Goal: Transaction & Acquisition: Purchase product/service

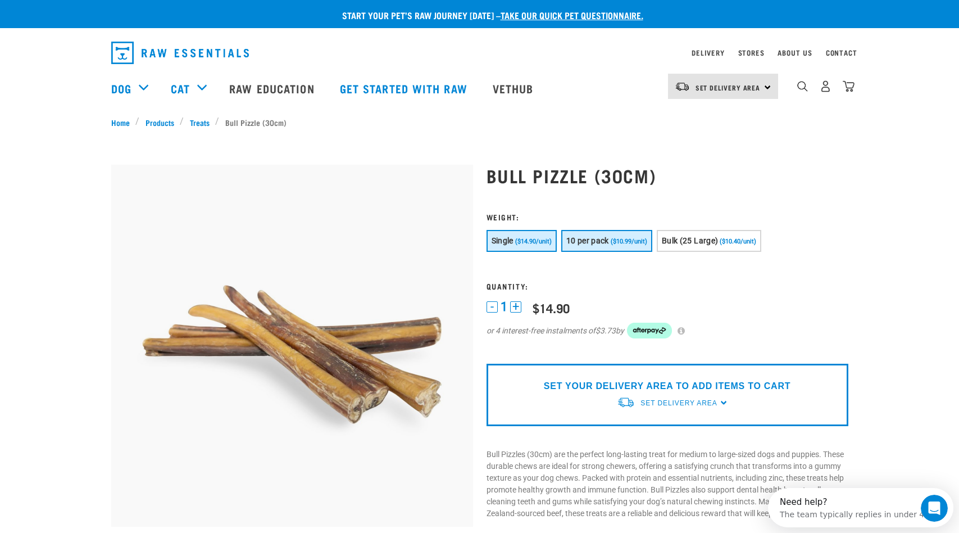
click at [629, 243] on span "($10.99/unit)" at bounding box center [629, 241] width 37 height 7
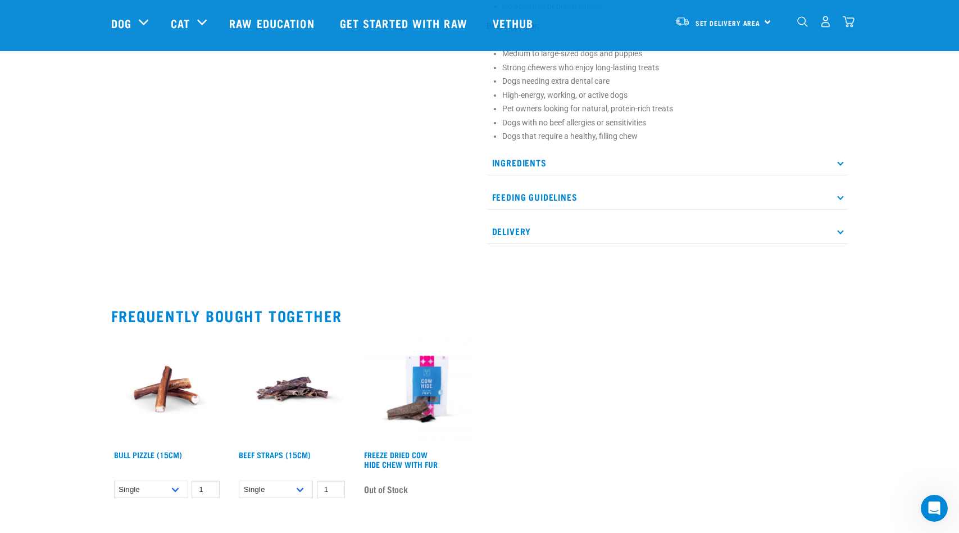
scroll to position [618, 0]
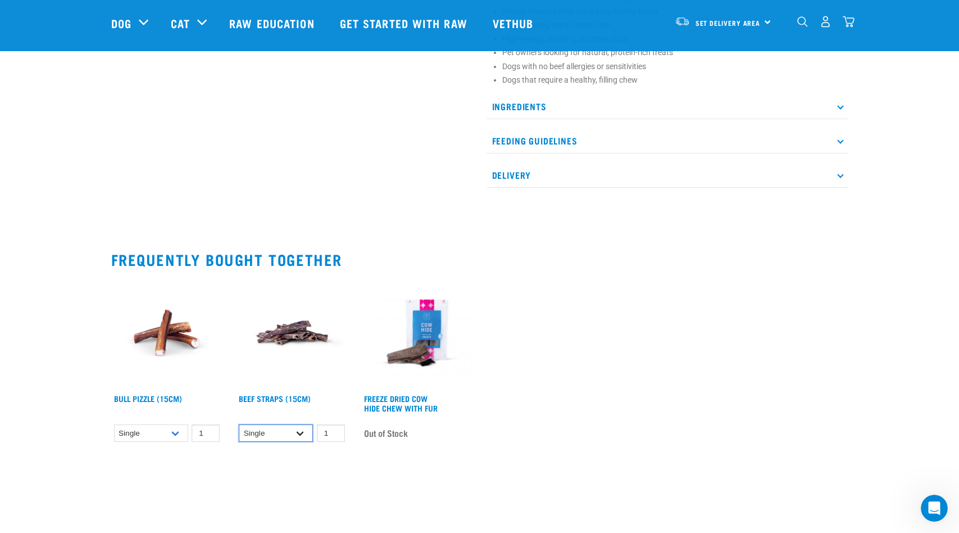
click at [305, 435] on select "Single 6 per pack 1kg (Bulk)" at bounding box center [276, 432] width 74 height 17
select select "726"
click at [239, 424] on select "Single 6 per pack 1kg (Bulk)" at bounding box center [276, 432] width 74 height 17
click at [183, 436] on select "Single 10 per pack 25 per pack 50 per pack" at bounding box center [151, 432] width 74 height 17
click at [114, 424] on select "Single 10 per pack 25 per pack 50 per pack" at bounding box center [151, 432] width 74 height 17
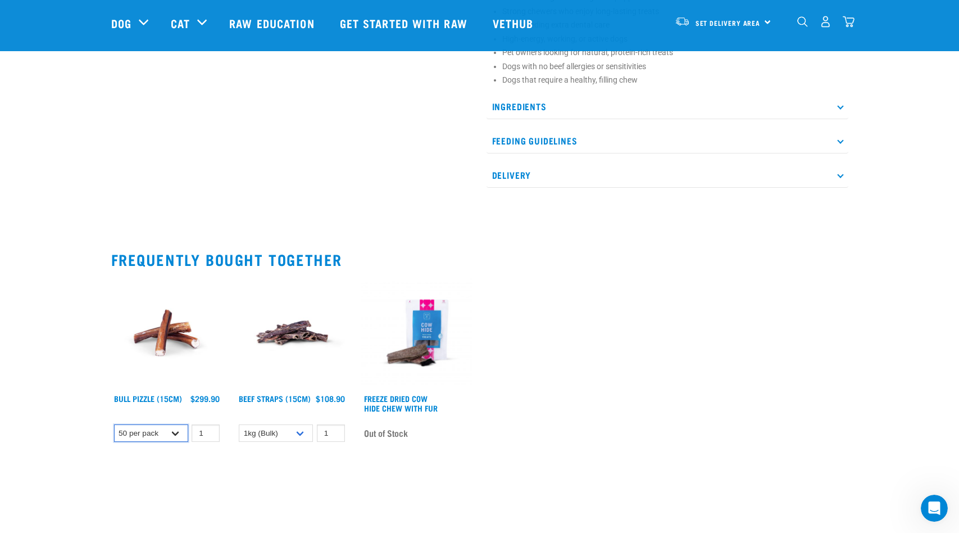
click at [183, 431] on select "Single 10 per pack 25 per pack 50 per pack" at bounding box center [151, 432] width 74 height 17
select select "443099"
click at [114, 424] on select "Single 10 per pack 25 per pack 50 per pack" at bounding box center [151, 432] width 74 height 17
click at [300, 434] on select "Single 6 per pack 1kg (Bulk)" at bounding box center [276, 432] width 74 height 17
select select "15447"
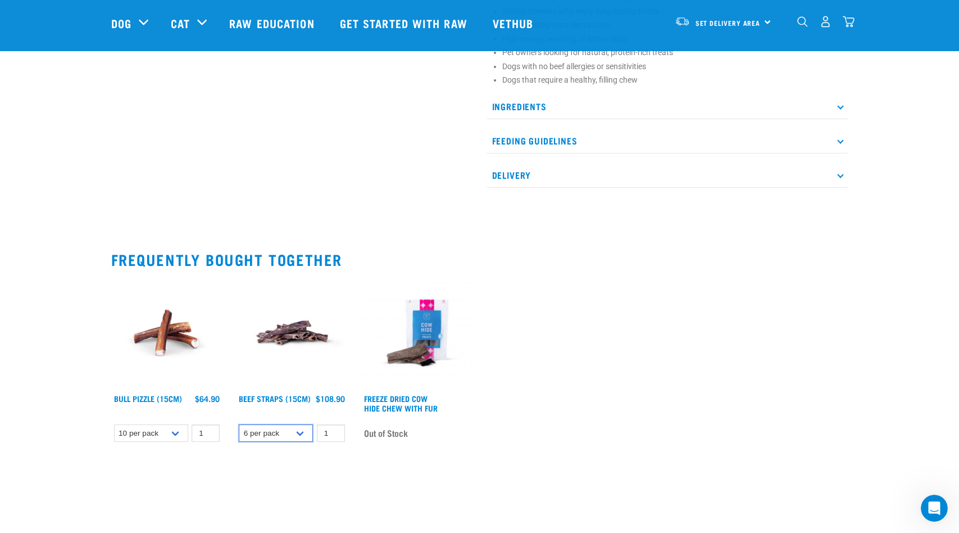
click at [239, 424] on select "Single 6 per pack 1kg (Bulk)" at bounding box center [276, 432] width 74 height 17
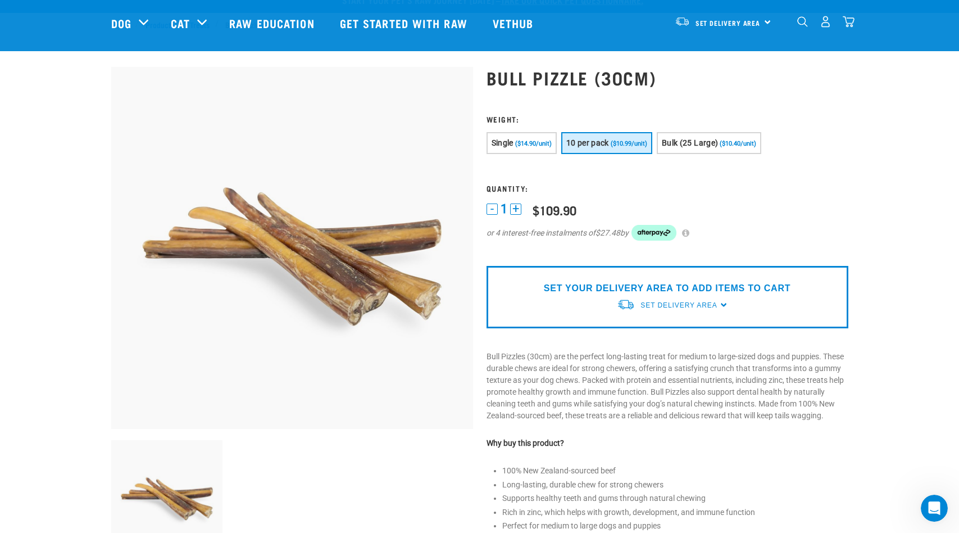
scroll to position [0, 0]
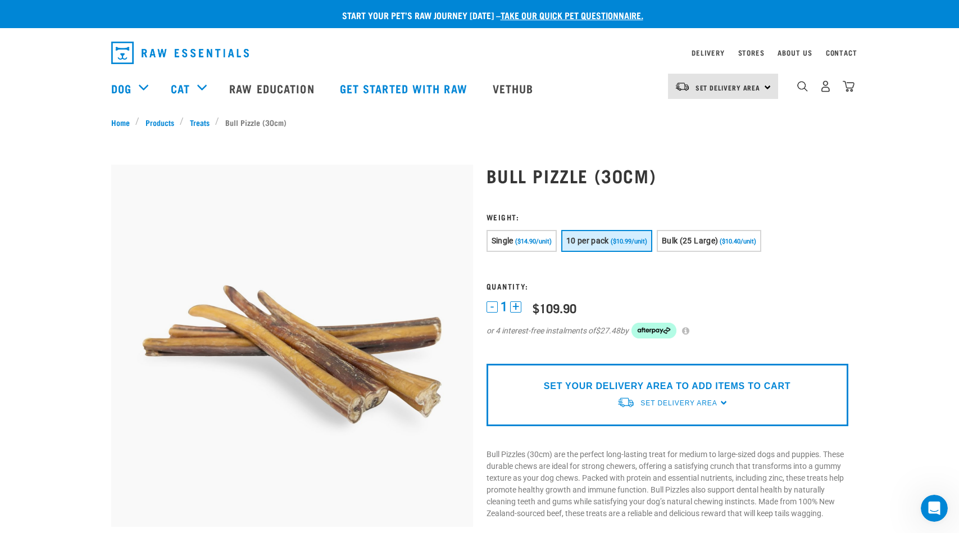
click at [722, 403] on div "SET YOUR DELIVERY AREA TO ADD ITEMS TO CART Set Delivery Area North Island Sout…" at bounding box center [668, 395] width 362 height 62
click at [670, 408] on link "Set Delivery Area" at bounding box center [679, 403] width 76 height 10
click at [654, 450] on link "[GEOGRAPHIC_DATA]" at bounding box center [673, 447] width 112 height 19
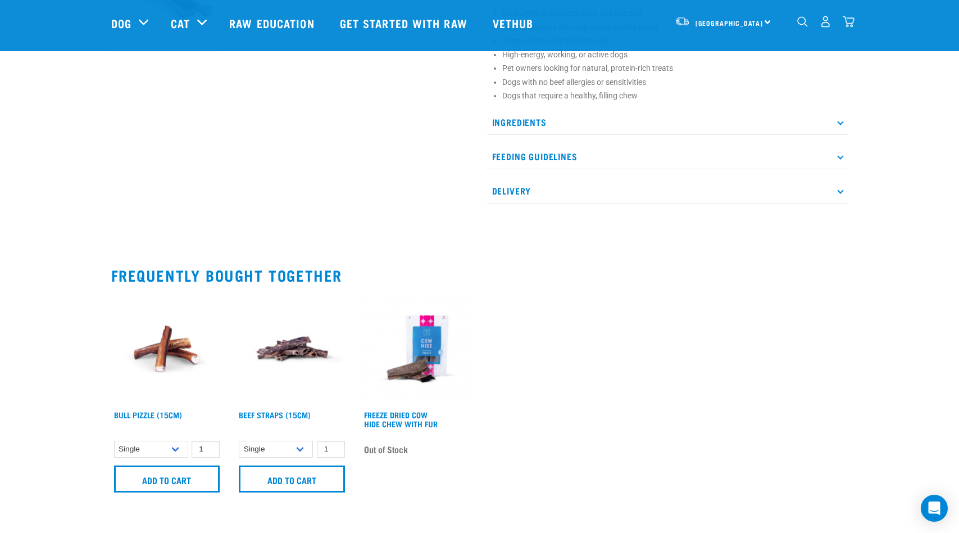
scroll to position [618, 0]
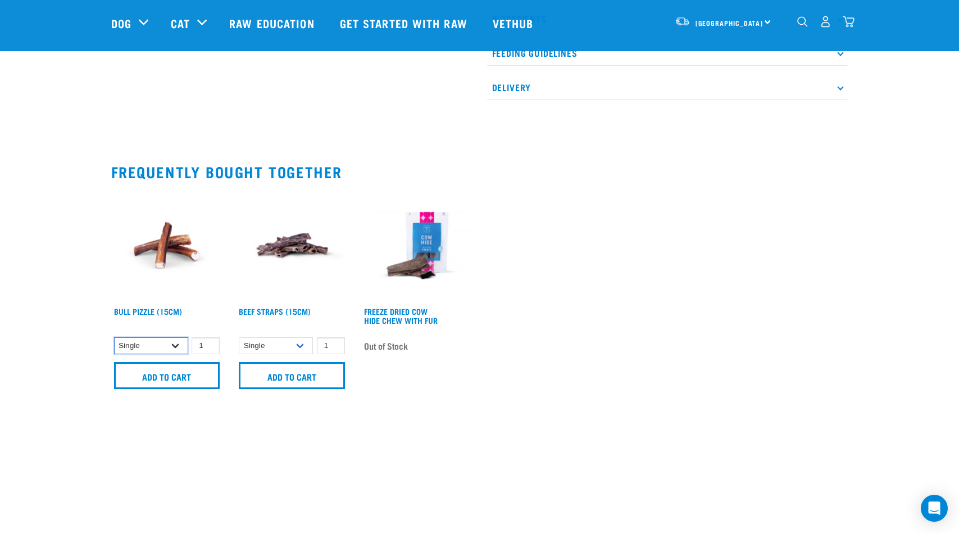
click at [181, 348] on select "Single 10 per pack 25 per pack 50 per pack" at bounding box center [151, 345] width 74 height 17
select select "443099"
click at [114, 337] on select "Single 10 per pack 25 per pack 50 per pack" at bounding box center [151, 345] width 74 height 17
click at [179, 347] on select "Single 10 per pack 25 per pack 50 per pack" at bounding box center [151, 345] width 74 height 17
click at [114, 337] on select "Single 10 per pack 25 per pack 50 per pack" at bounding box center [151, 345] width 74 height 17
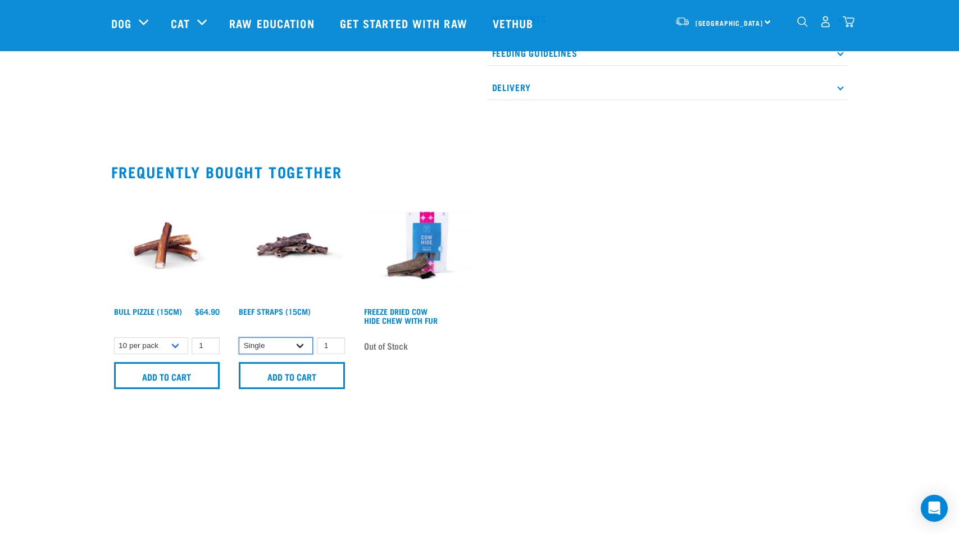
click at [301, 343] on select "Single 6 per pack 25 per pack" at bounding box center [276, 345] width 74 height 17
click at [239, 337] on select "Single 6 per pack 25 per pack" at bounding box center [276, 345] width 74 height 17
click at [302, 347] on select "Single 6 per pack 25 per pack" at bounding box center [276, 345] width 74 height 17
click at [239, 337] on select "Single 6 per pack 25 per pack" at bounding box center [276, 345] width 74 height 17
click at [306, 346] on select "Single 6 per pack 25 per pack" at bounding box center [276, 345] width 74 height 17
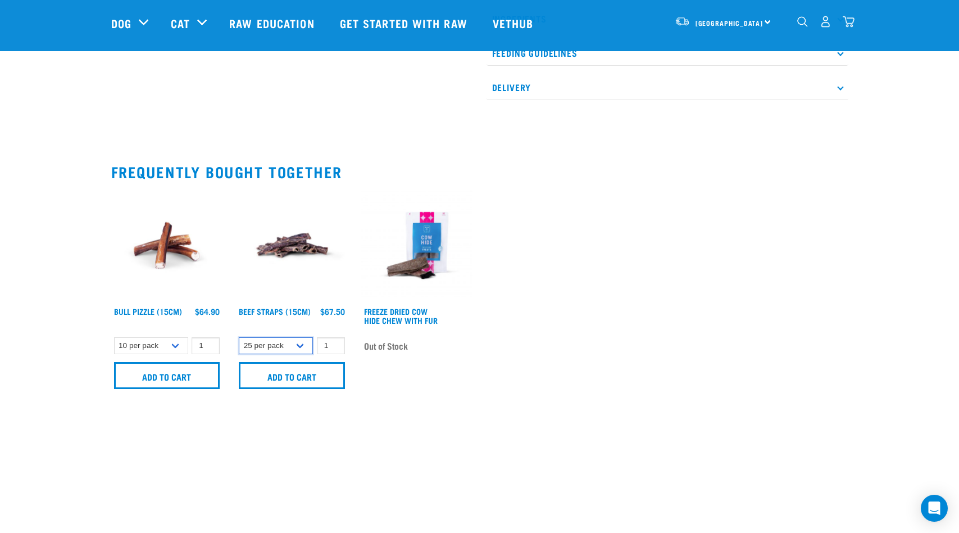
select select "15447"
click at [239, 337] on select "Single 6 per pack 25 per pack" at bounding box center [276, 345] width 74 height 17
click at [167, 380] on input "Add to cart" at bounding box center [167, 375] width 106 height 27
click at [283, 379] on input "Add to cart" at bounding box center [292, 375] width 106 height 27
click at [851, 23] on img "dropdown navigation" at bounding box center [849, 22] width 12 height 12
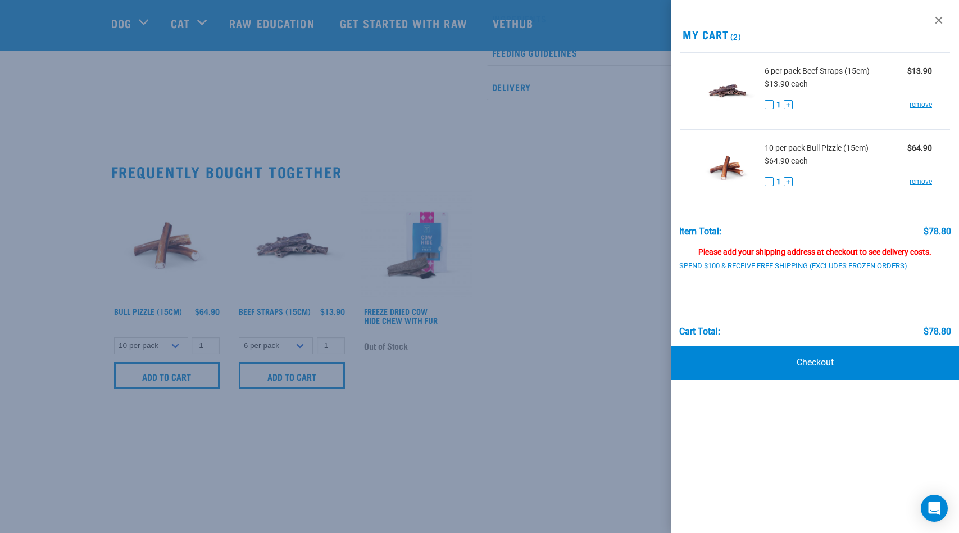
click at [788, 105] on button "+" at bounding box center [788, 104] width 9 height 9
click at [787, 105] on button "+" at bounding box center [788, 104] width 9 height 9
click at [772, 107] on button "-" at bounding box center [769, 104] width 9 height 9
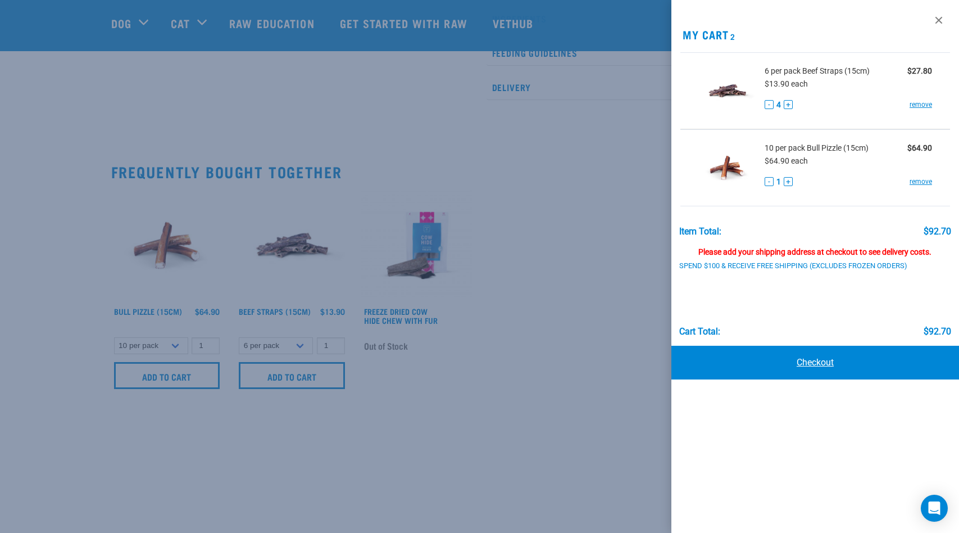
click at [809, 358] on link "Checkout" at bounding box center [816, 363] width 288 height 34
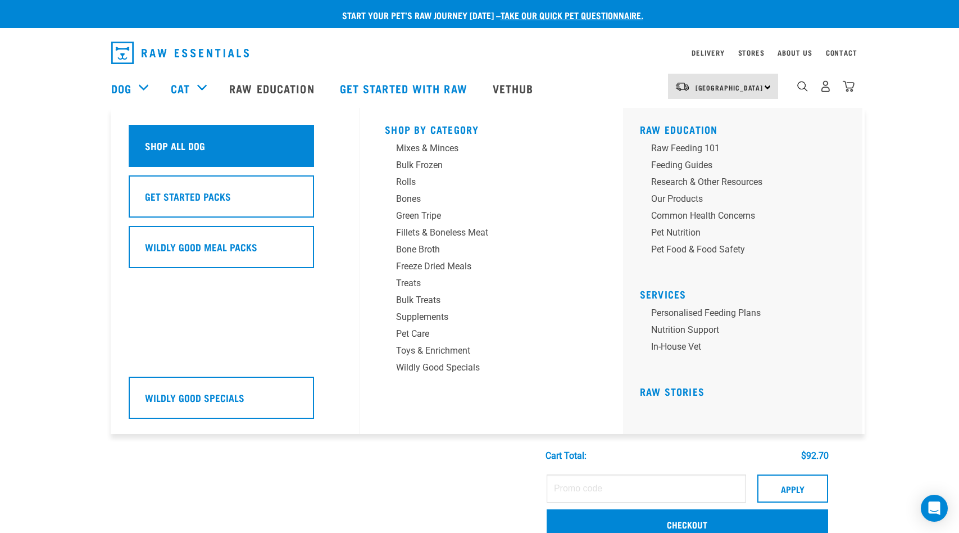
click at [178, 148] on h5 "Shop All Dog" at bounding box center [175, 145] width 60 height 15
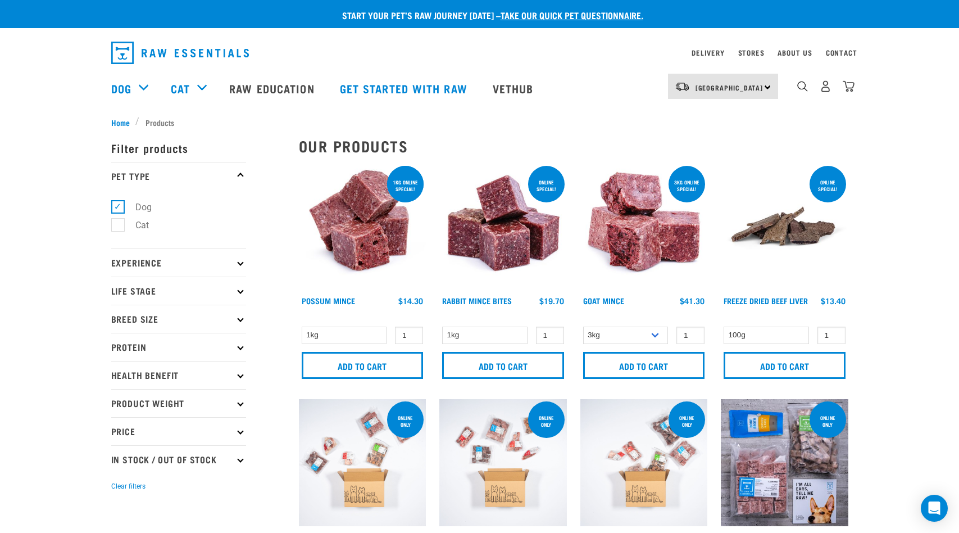
click at [236, 291] on p "Life Stage" at bounding box center [178, 290] width 135 height 28
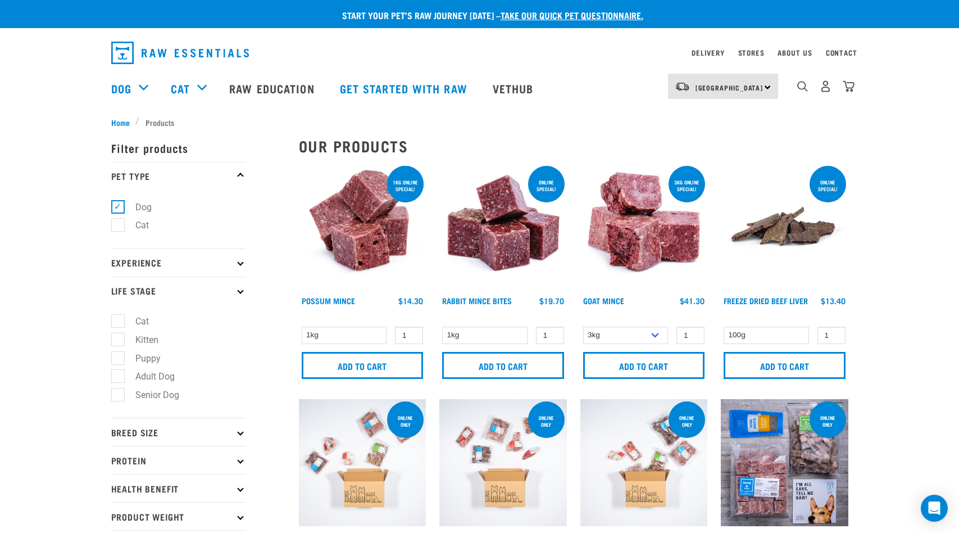
click at [117, 394] on label "Senior Dog" at bounding box center [150, 395] width 66 height 14
click at [116, 394] on input "Senior Dog" at bounding box center [114, 392] width 7 height 7
checkbox input "true"
click at [242, 262] on icon at bounding box center [240, 262] width 6 height 6
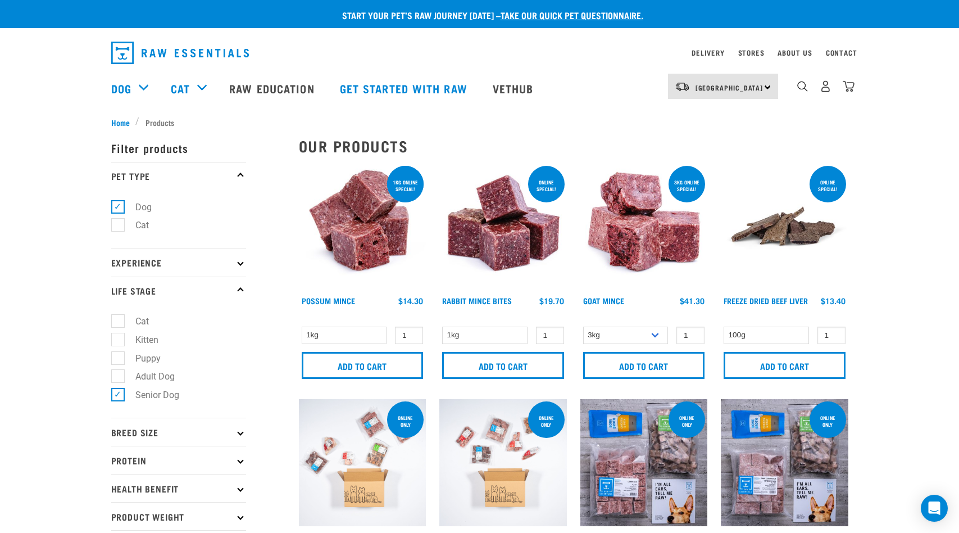
click at [239, 262] on icon at bounding box center [240, 262] width 6 height 6
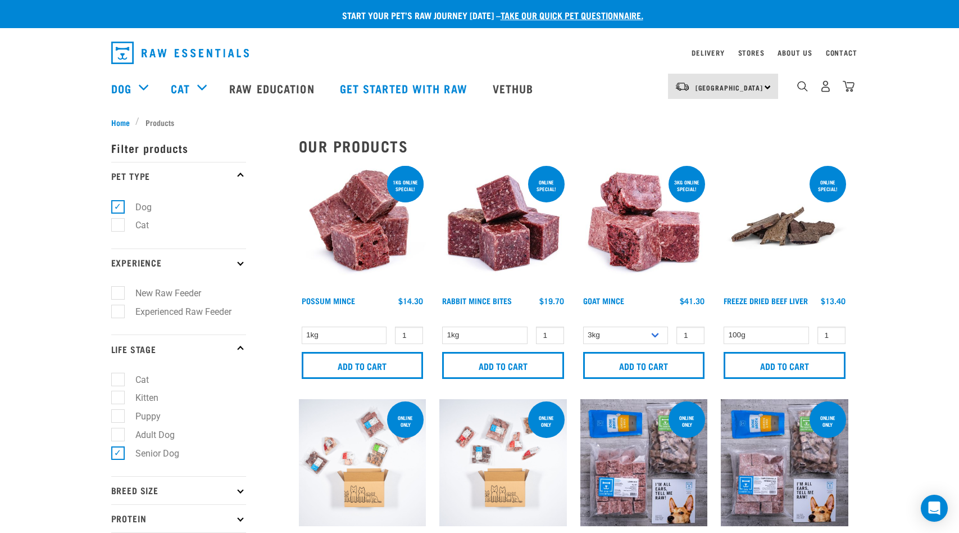
click at [118, 293] on label "New Raw Feeder" at bounding box center [161, 293] width 88 height 14
click at [118, 293] on input "New Raw Feeder" at bounding box center [114, 291] width 7 height 7
checkbox input "true"
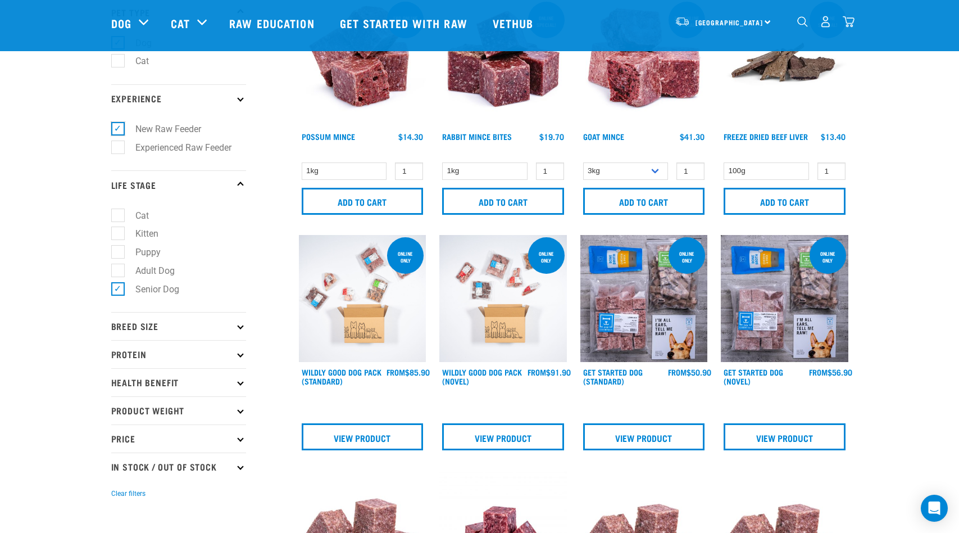
scroll to position [225, 0]
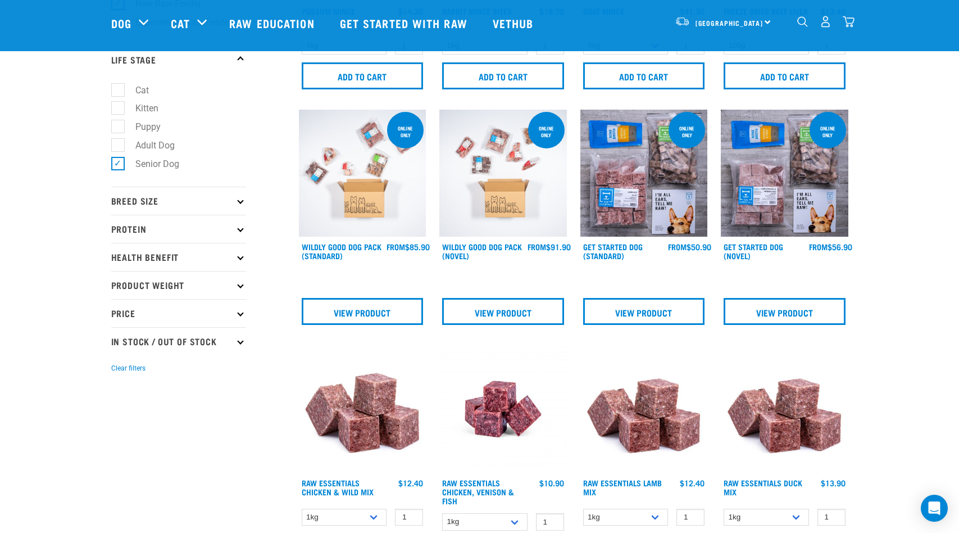
scroll to position [225, 0]
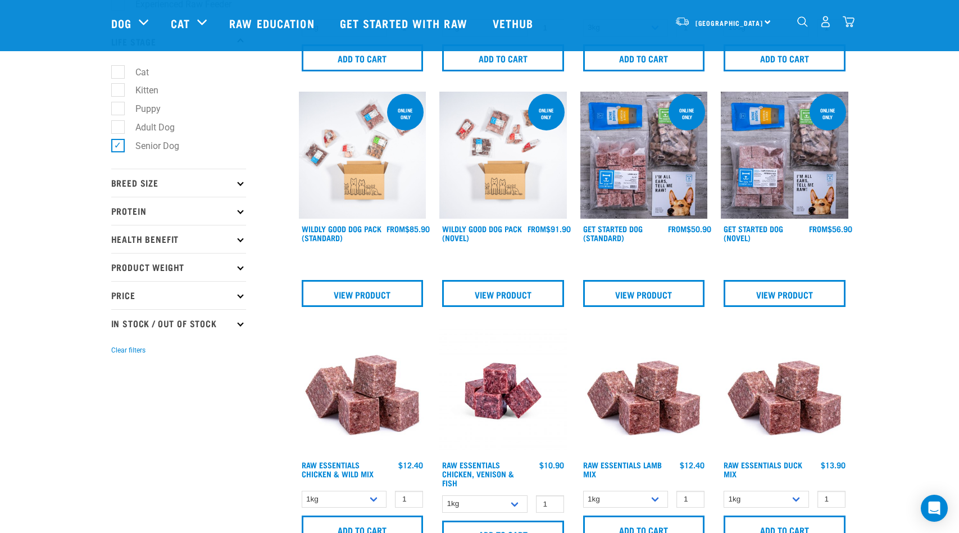
click at [241, 182] on icon at bounding box center [240, 183] width 6 height 6
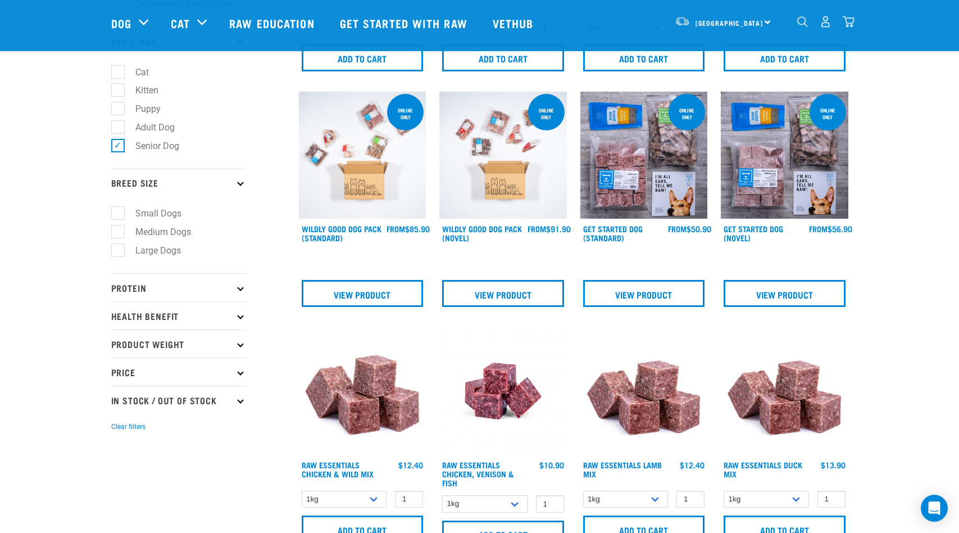
click at [117, 233] on label "Medium Dogs" at bounding box center [156, 232] width 78 height 14
click at [115, 233] on input "Medium Dogs" at bounding box center [114, 229] width 7 height 7
checkbox input "true"
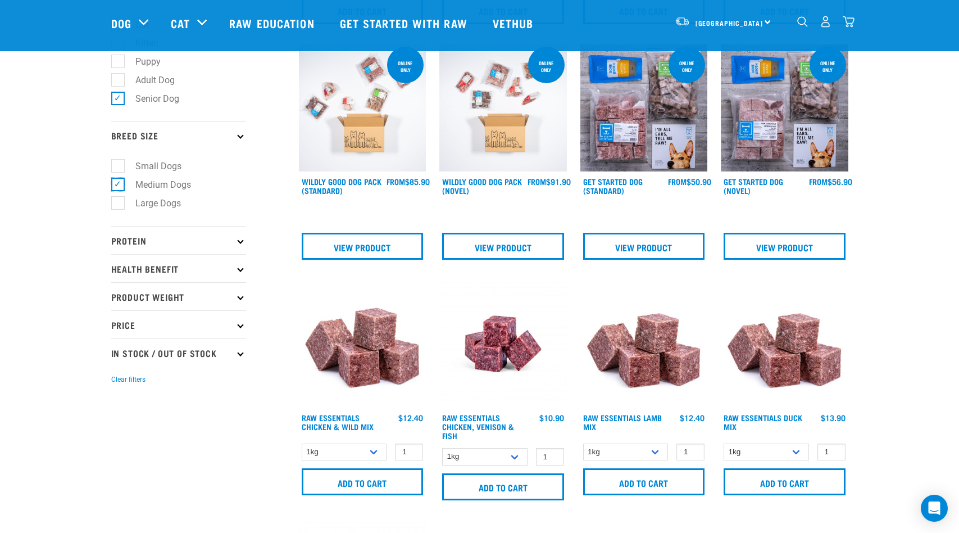
scroll to position [337, 0]
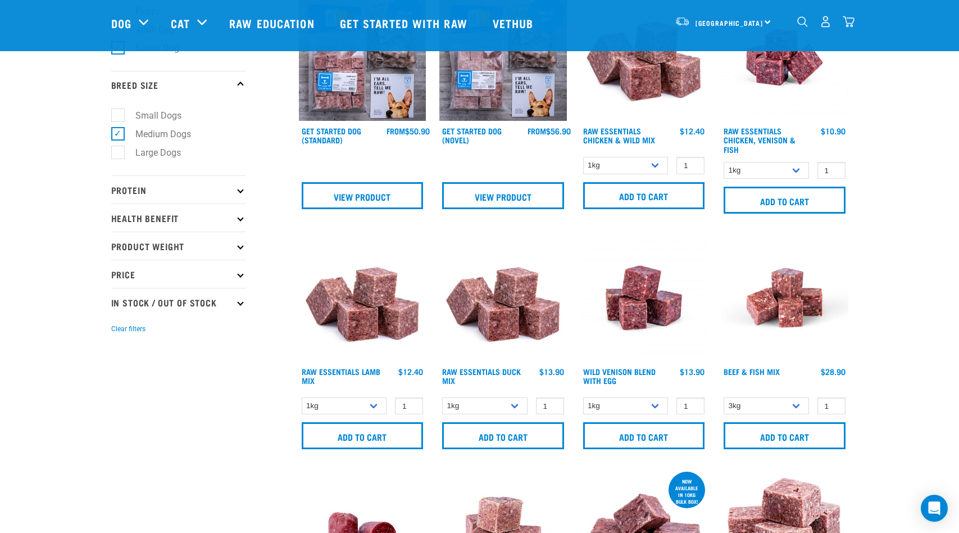
scroll to position [337, 0]
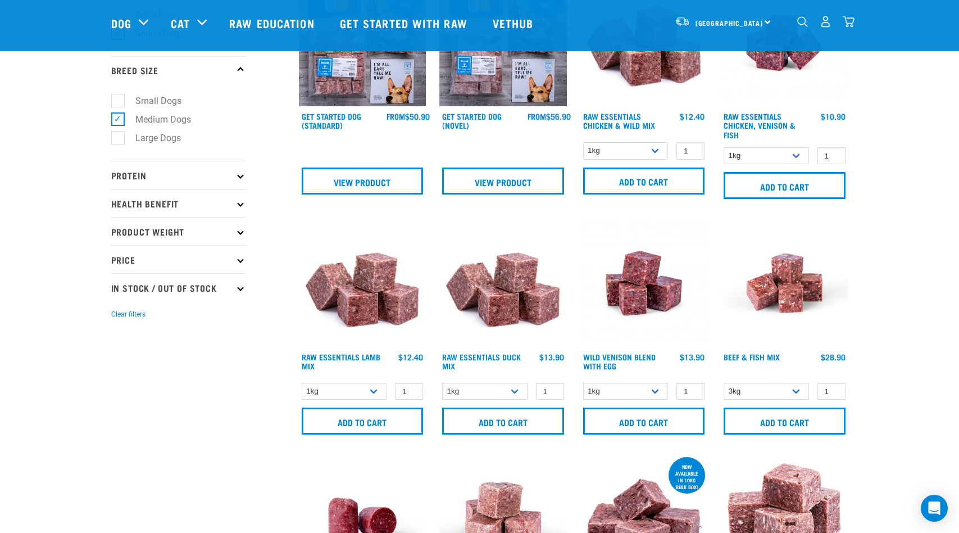
click at [238, 205] on p "Health Benefit" at bounding box center [178, 203] width 135 height 28
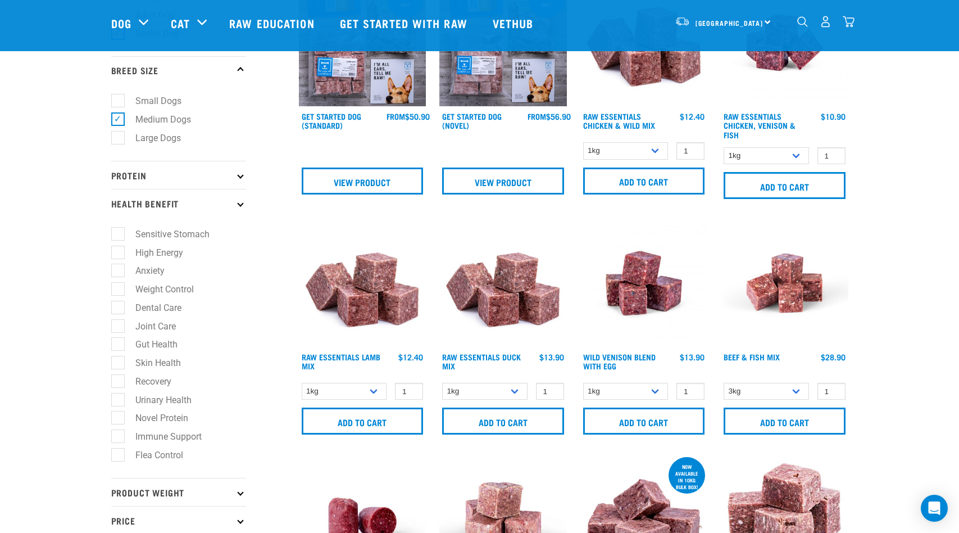
click at [117, 306] on label "Dental Care" at bounding box center [151, 308] width 69 height 14
click at [114, 306] on input "Dental Care" at bounding box center [114, 305] width 7 height 7
checkbox input "true"
click at [117, 326] on label "Joint Care" at bounding box center [148, 326] width 63 height 14
click at [115, 326] on input "Joint Care" at bounding box center [114, 323] width 7 height 7
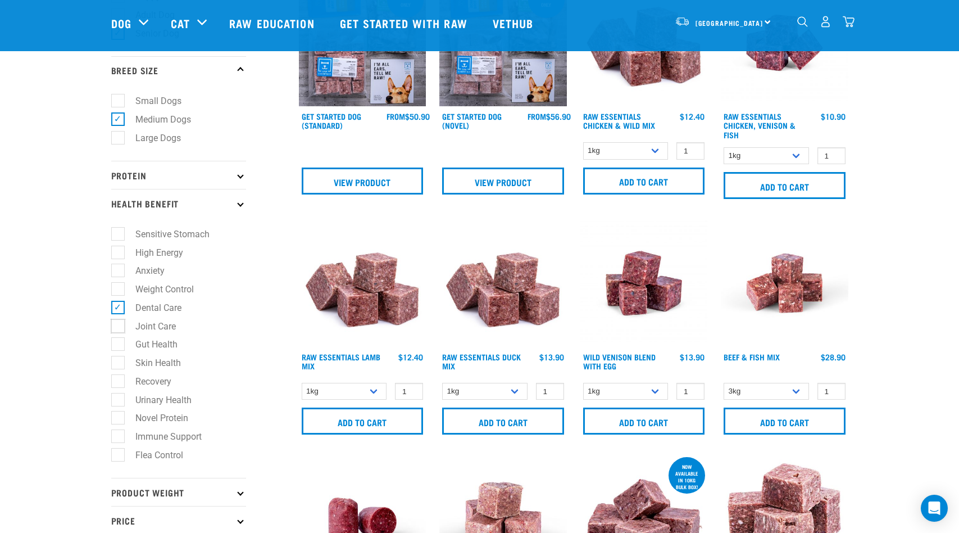
checkbox input "true"
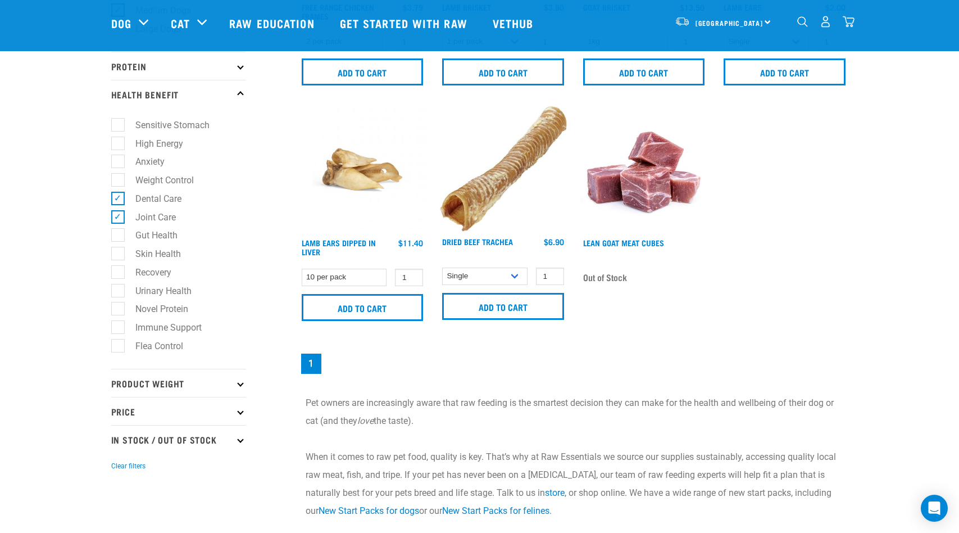
scroll to position [450, 0]
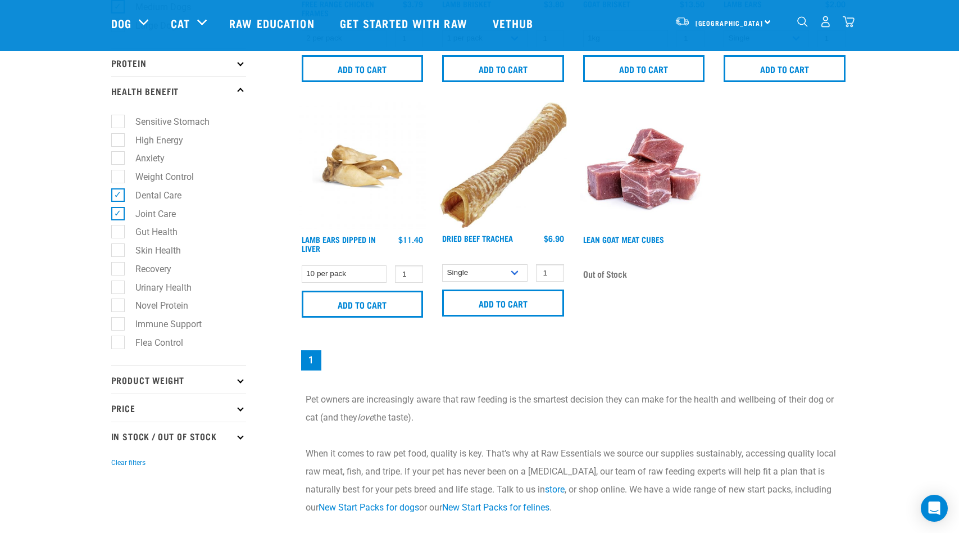
click at [119, 286] on label "Urinary Health" at bounding box center [156, 287] width 79 height 14
click at [119, 286] on input "Urinary Health" at bounding box center [114, 285] width 7 height 7
checkbox input "true"
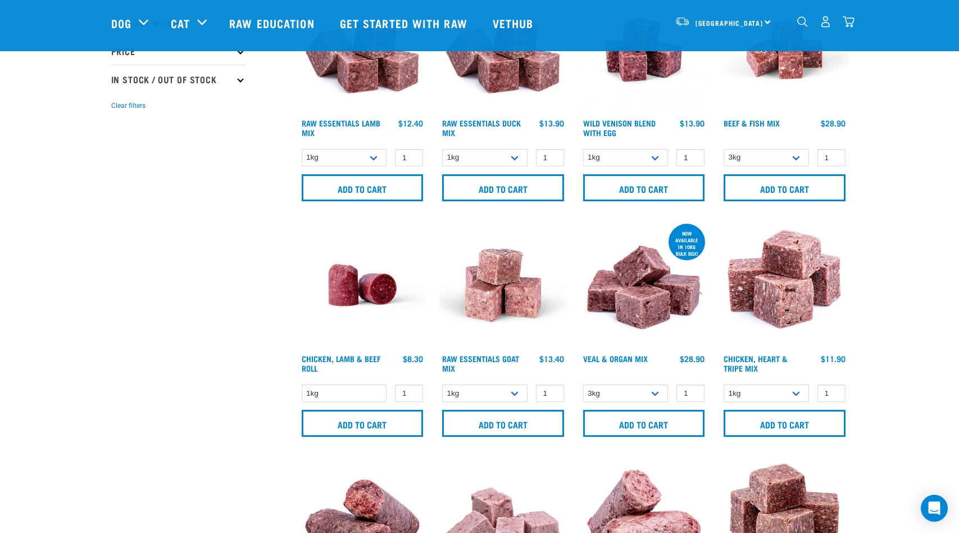
scroll to position [787, 0]
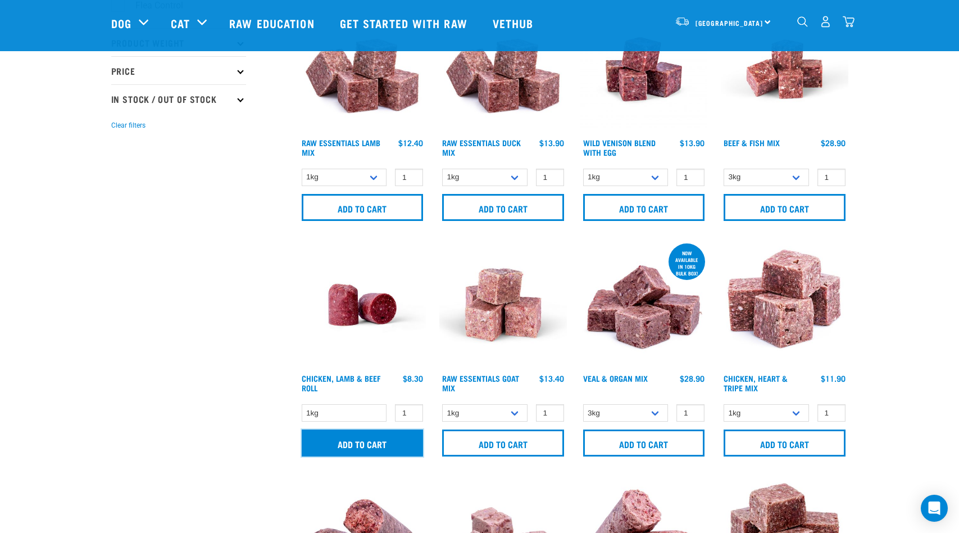
click at [368, 445] on input "Add to cart" at bounding box center [363, 442] width 122 height 27
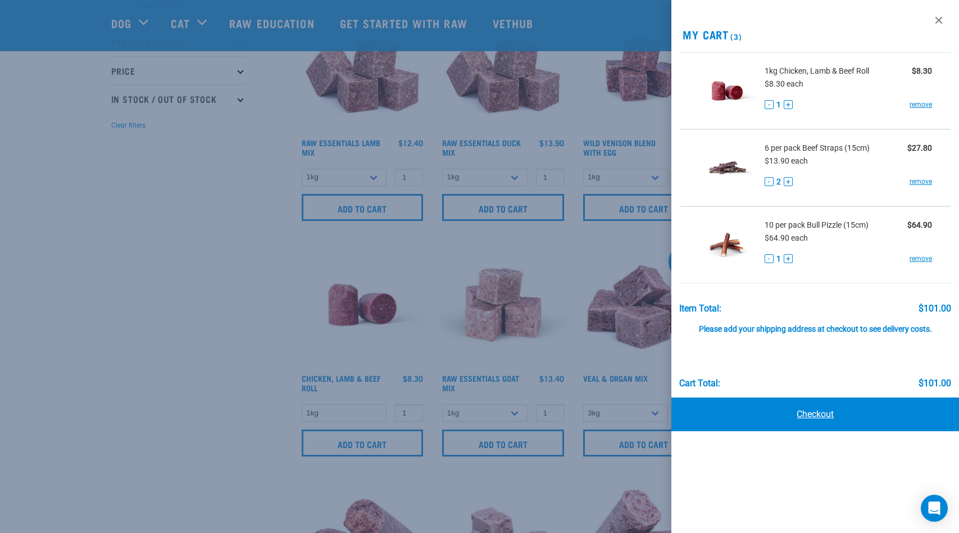
click at [810, 412] on link "Checkout" at bounding box center [816, 414] width 288 height 34
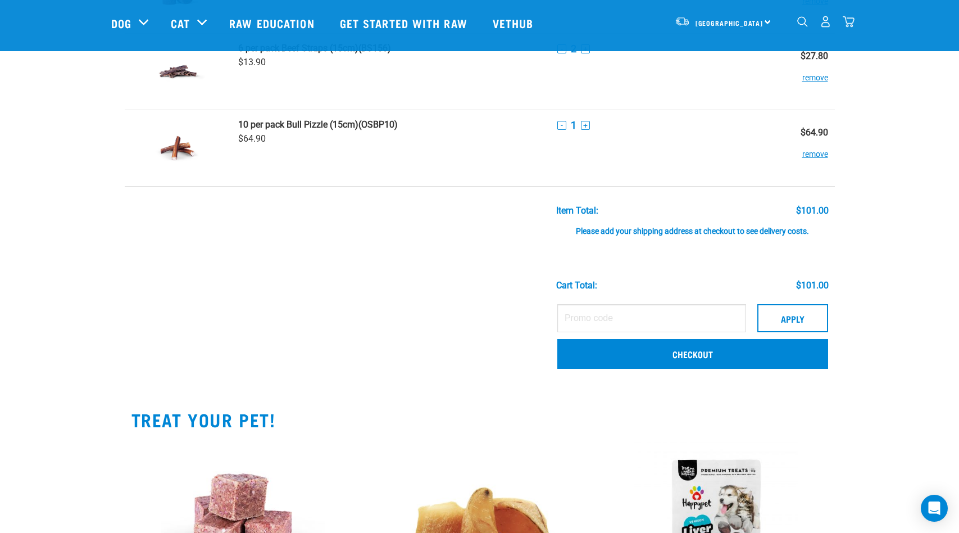
scroll to position [169, 0]
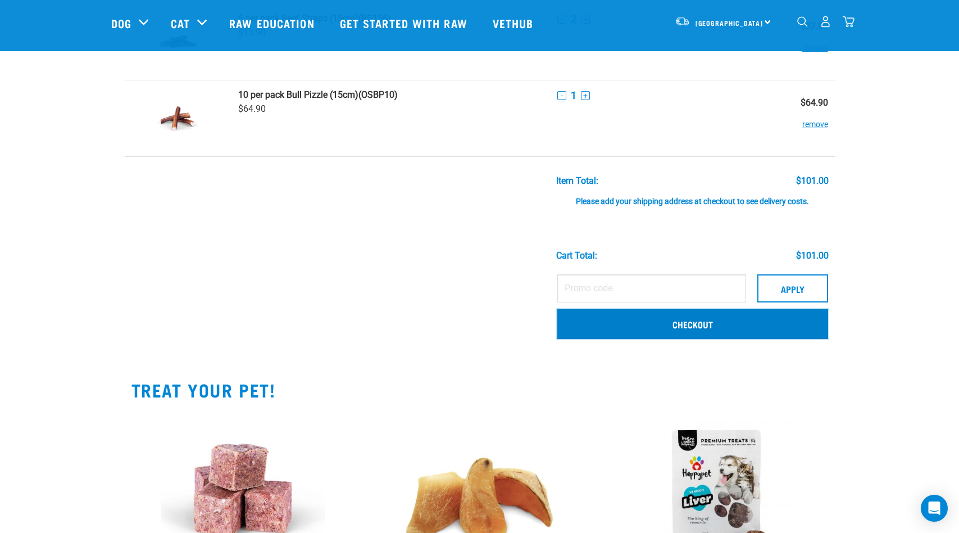
click at [693, 325] on link "Checkout" at bounding box center [692, 323] width 271 height 29
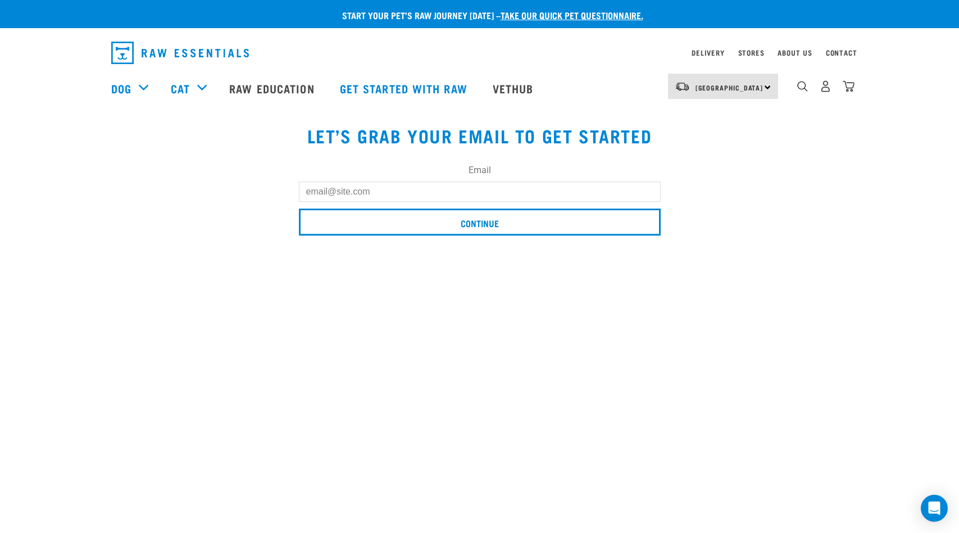
drag, startPoint x: 393, startPoint y: 187, endPoint x: 260, endPoint y: 197, distance: 133.0
click at [260, 197] on div "Email Continue" at bounding box center [480, 195] width 751 height 94
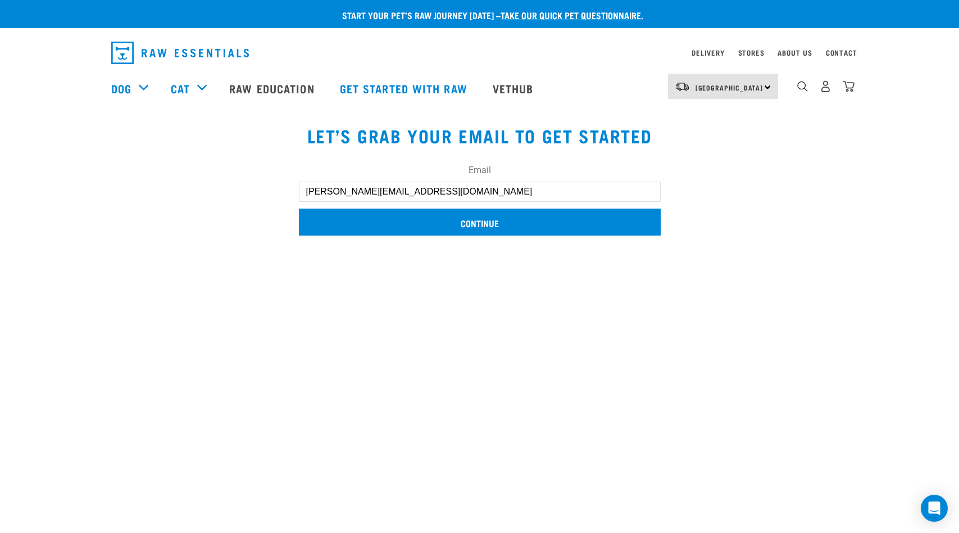
type input "steve@radcarhire.co.nz"
click at [477, 219] on input "Continue" at bounding box center [480, 221] width 362 height 27
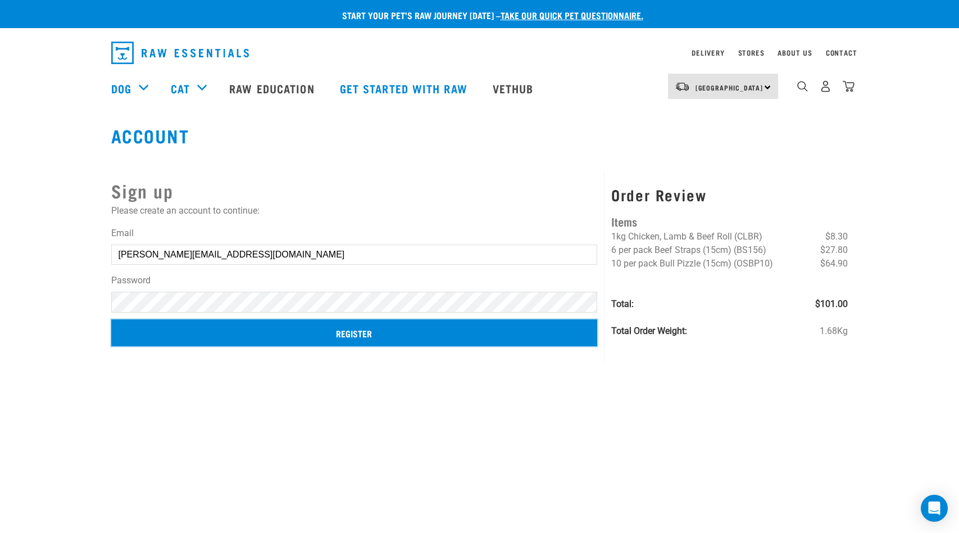
click at [347, 333] on input "Register" at bounding box center [354, 332] width 487 height 27
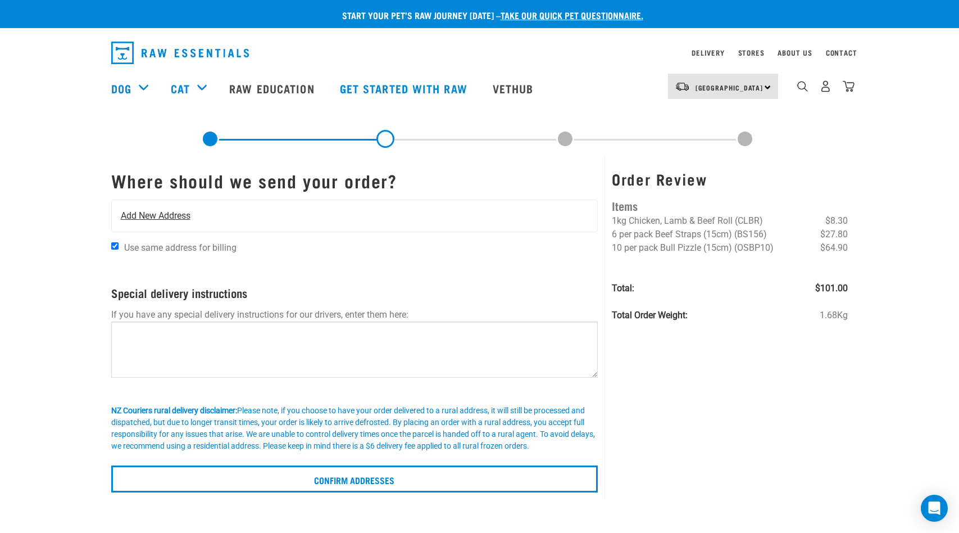
click at [167, 211] on span "Add New Address" at bounding box center [156, 215] width 70 height 13
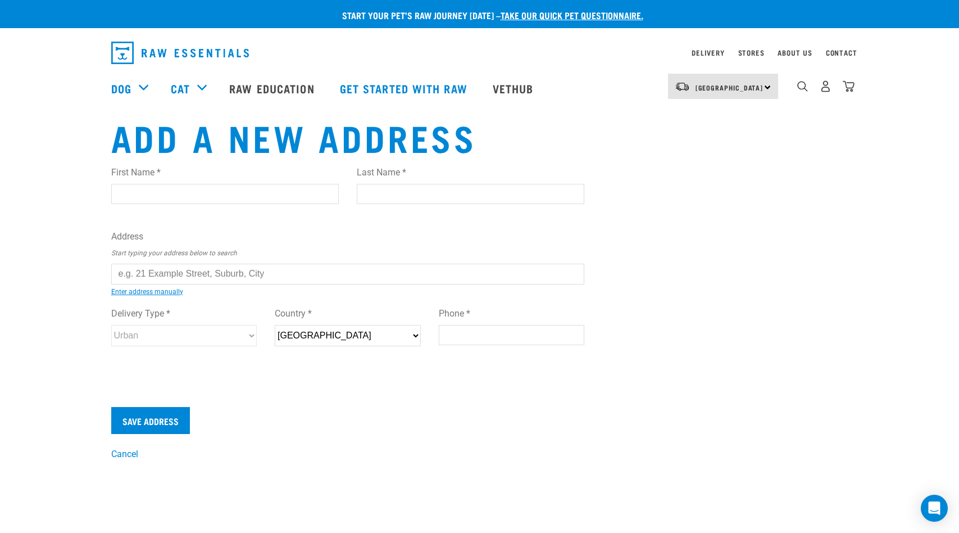
click at [129, 271] on input "text" at bounding box center [348, 274] width 474 height 20
click at [124, 282] on ul "158 Or aha Road, Kumeū 0892 158 Or chard Road, Harewood, Christchurch 8051 158 …" at bounding box center [124, 282] width 0 height 0
type input "158 Orchard Road, Harewood, Christchurch 8051"
type input "158 Orchard Road"
type input "Harewood"
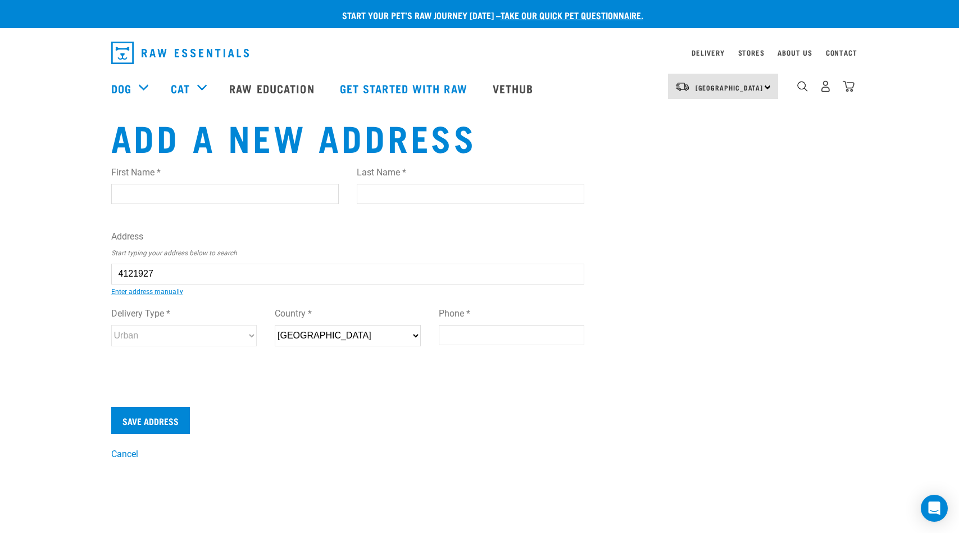
type input "Canterbury"
select select "CAN"
type input "8051"
select select "Urban"
type input "158 Orchard Road, Harewood, Christchurch 8051"
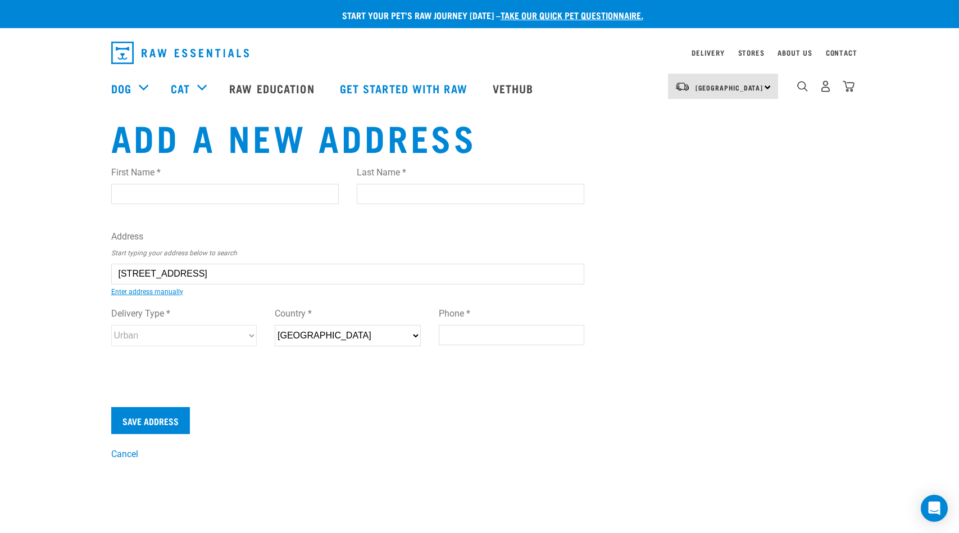
click at [451, 339] on input "Phone *" at bounding box center [512, 335] width 146 height 20
type input "021737908"
click at [150, 417] on input "Save Address" at bounding box center [150, 420] width 79 height 27
type input "Steve"
click at [386, 203] on input "Last Name *" at bounding box center [471, 194] width 228 height 20
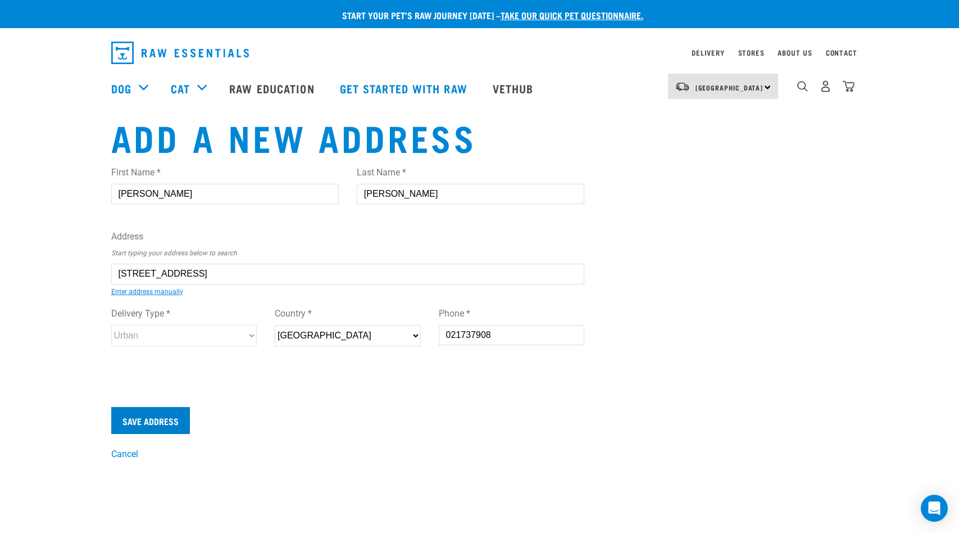
type input "Whyte"
click at [153, 421] on input "Save Address" at bounding box center [150, 420] width 79 height 27
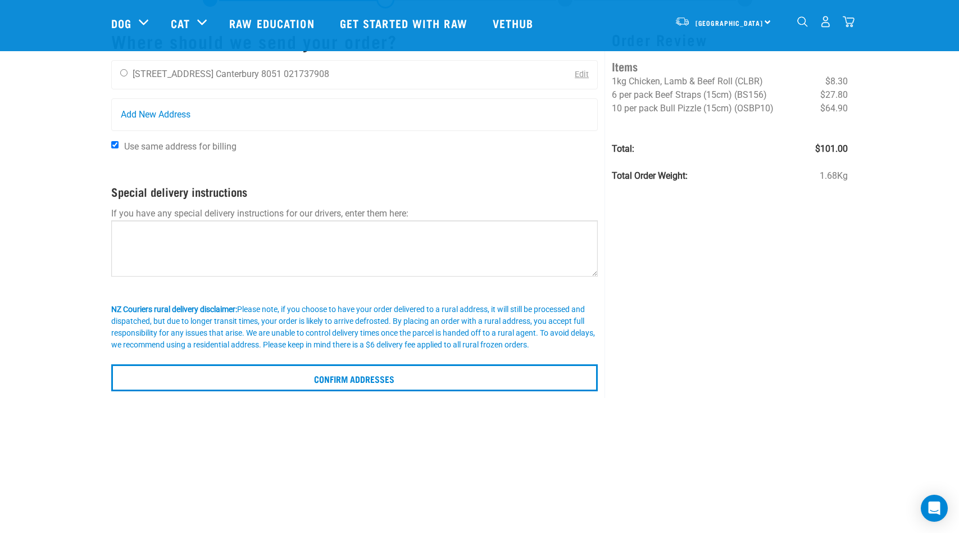
scroll to position [56, 0]
click at [137, 224] on textarea at bounding box center [354, 249] width 487 height 56
click at [161, 234] on textarea "only open 8-4pm" at bounding box center [354, 249] width 487 height 56
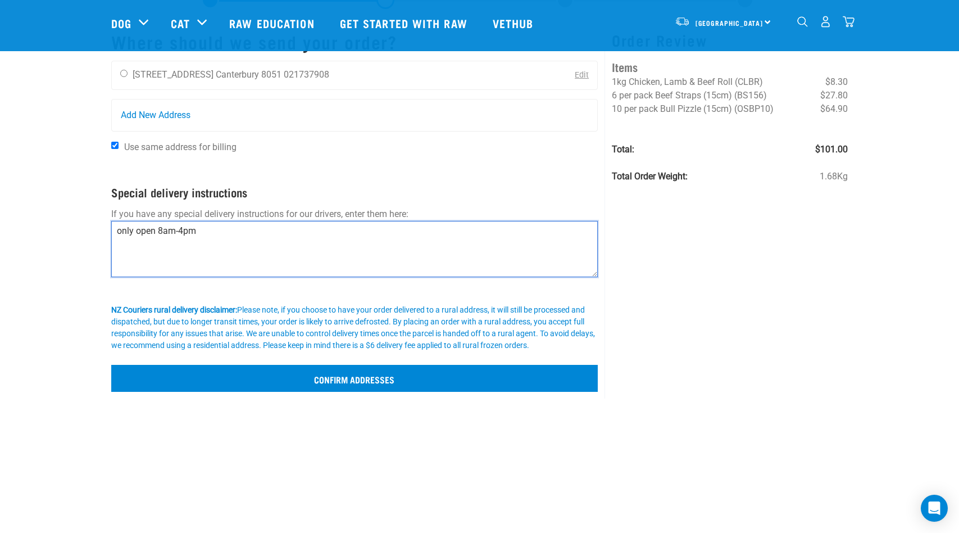
type textarea "only open 8am-4pm"
click at [353, 377] on input "Confirm addresses" at bounding box center [354, 378] width 487 height 27
